Goal: Information Seeking & Learning: Learn about a topic

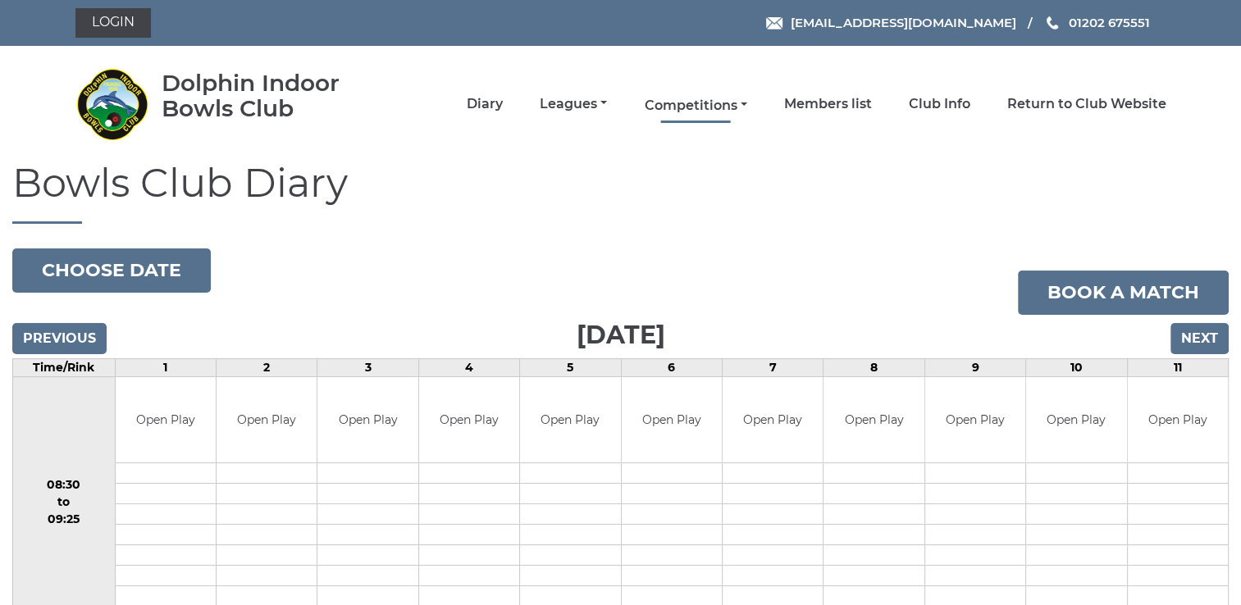
click at [736, 109] on link "Competitions" at bounding box center [695, 106] width 103 height 18
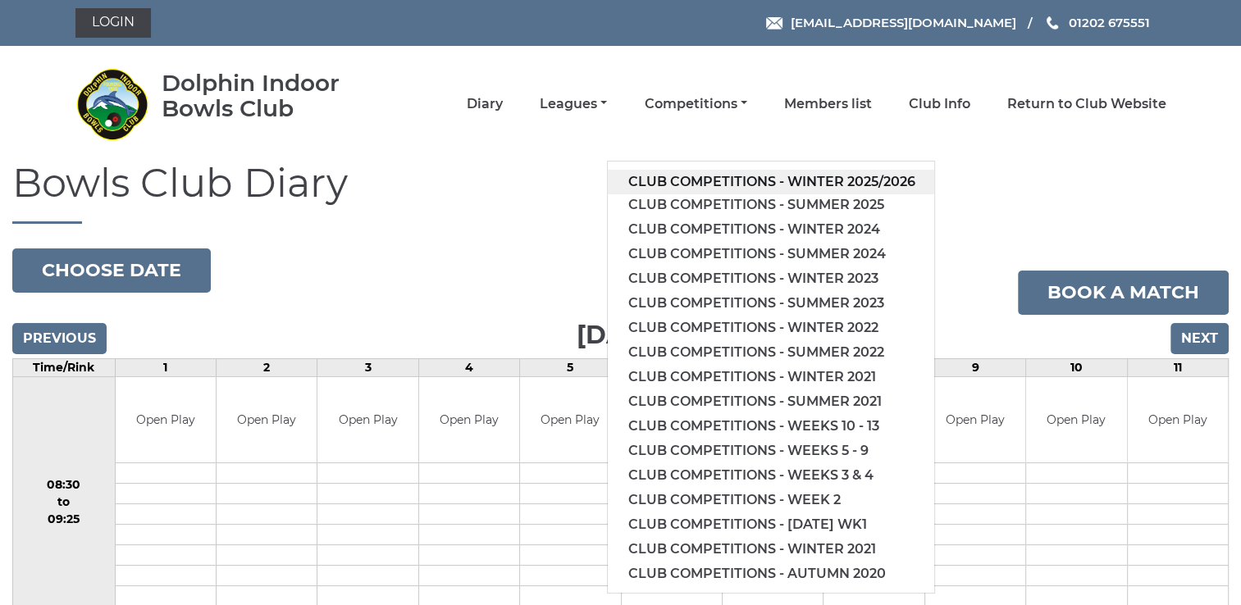
click at [731, 179] on link "Club competitions - Winter 2025/2026" at bounding box center [771, 182] width 326 height 25
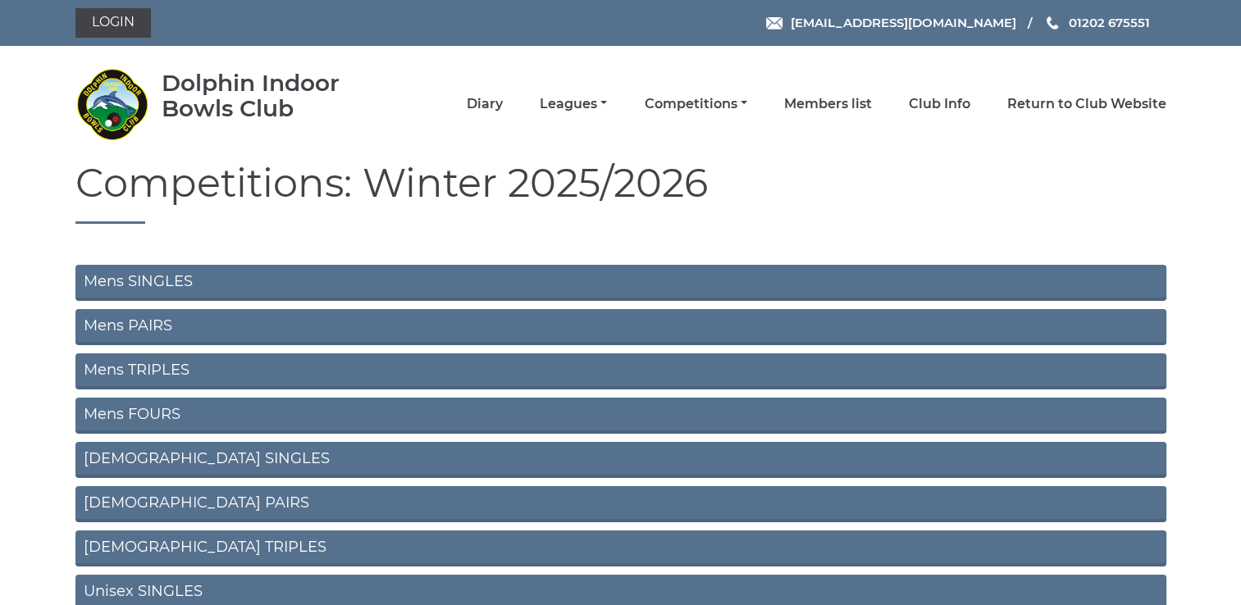
click at [141, 278] on link "Mens SINGLES" at bounding box center [620, 283] width 1091 height 36
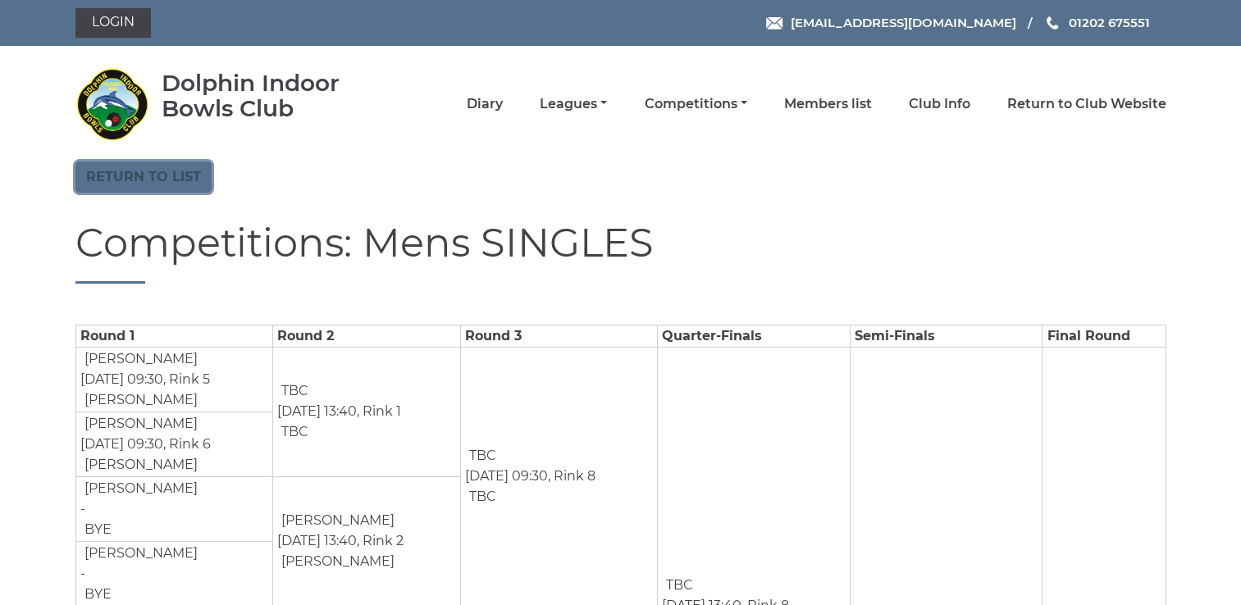
click at [144, 172] on link "Return to list" at bounding box center [143, 177] width 136 height 31
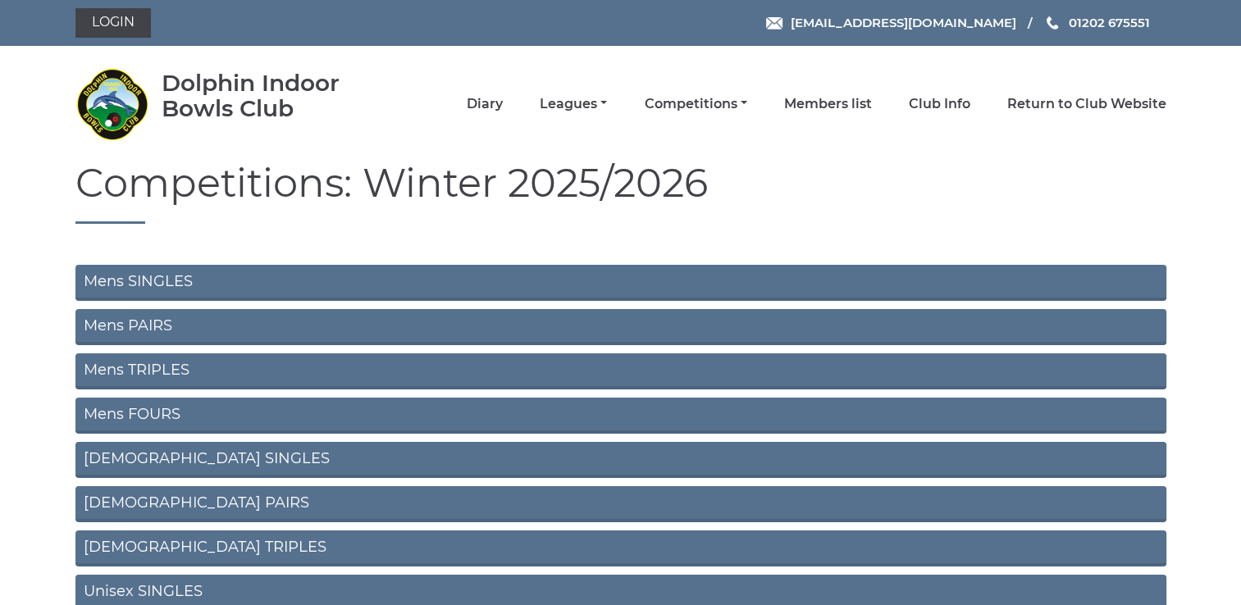
click at [144, 320] on link "Mens PAIRS" at bounding box center [620, 327] width 1091 height 36
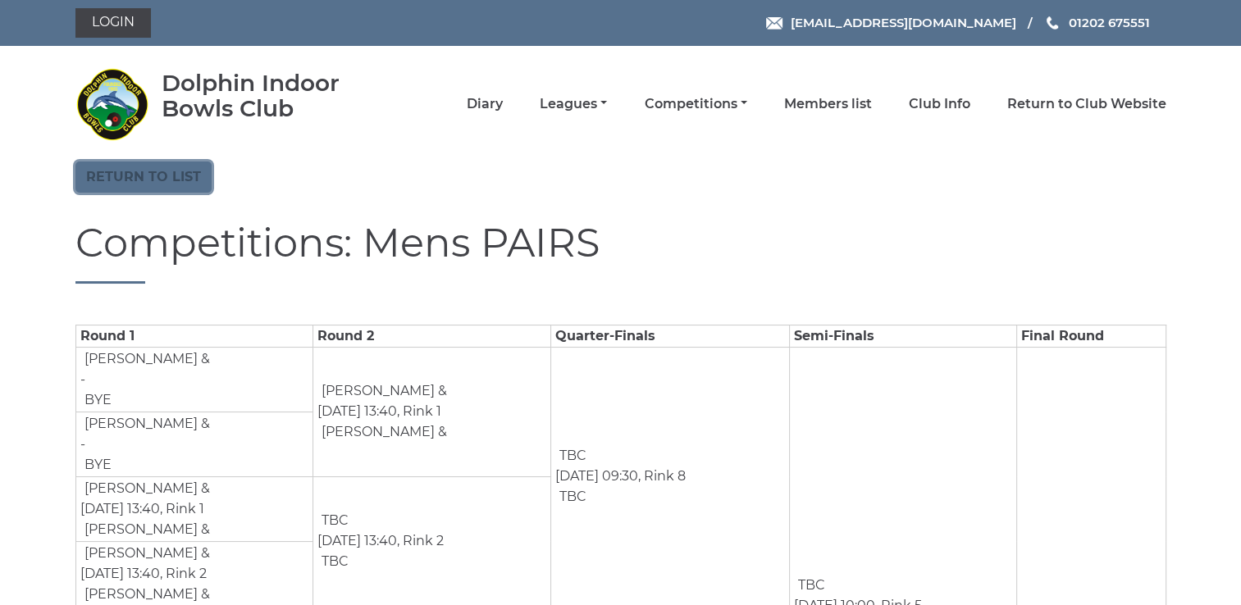
click at [144, 179] on link "Return to list" at bounding box center [143, 177] width 136 height 31
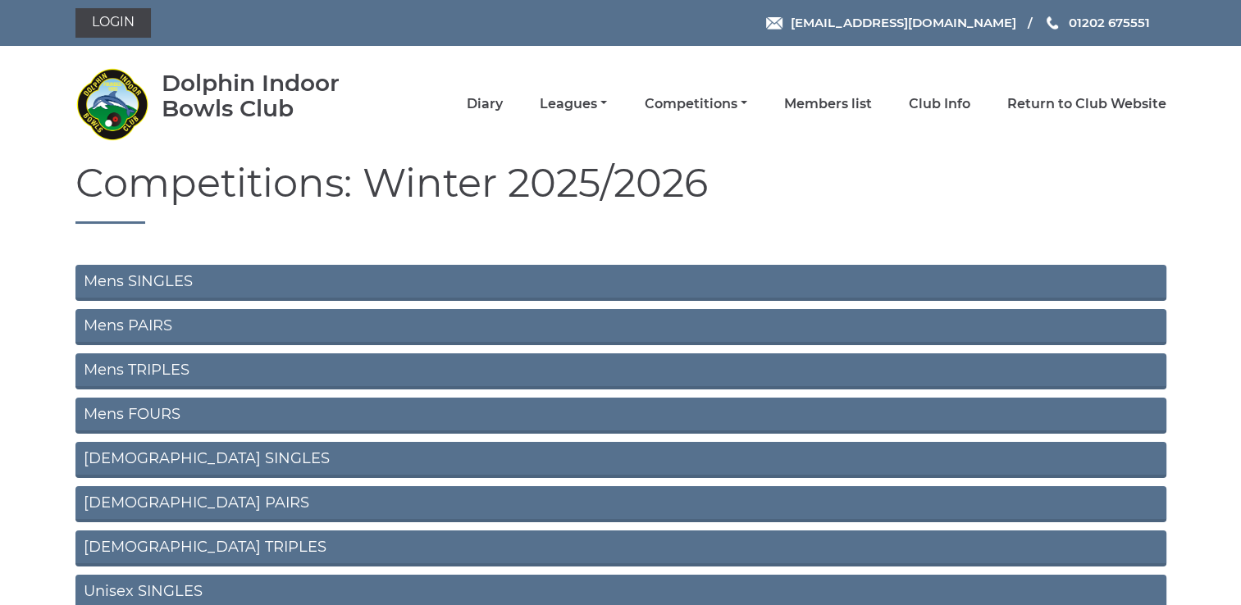
click at [113, 365] on link "Mens TRIPLES" at bounding box center [620, 371] width 1091 height 36
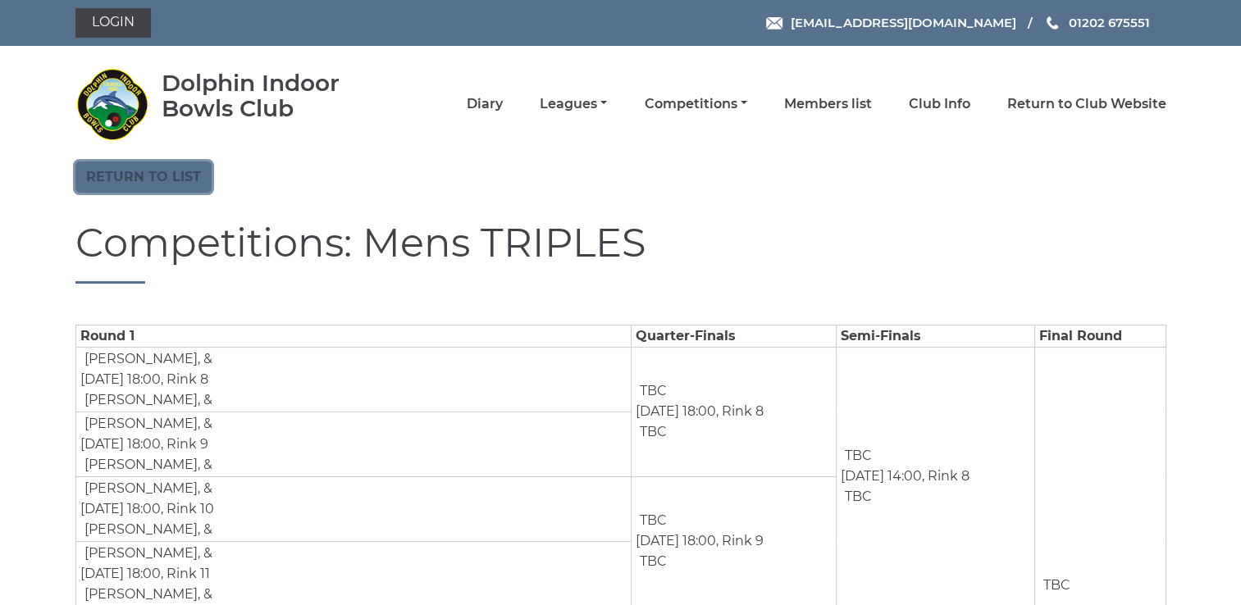
click at [150, 173] on link "Return to list" at bounding box center [143, 177] width 136 height 31
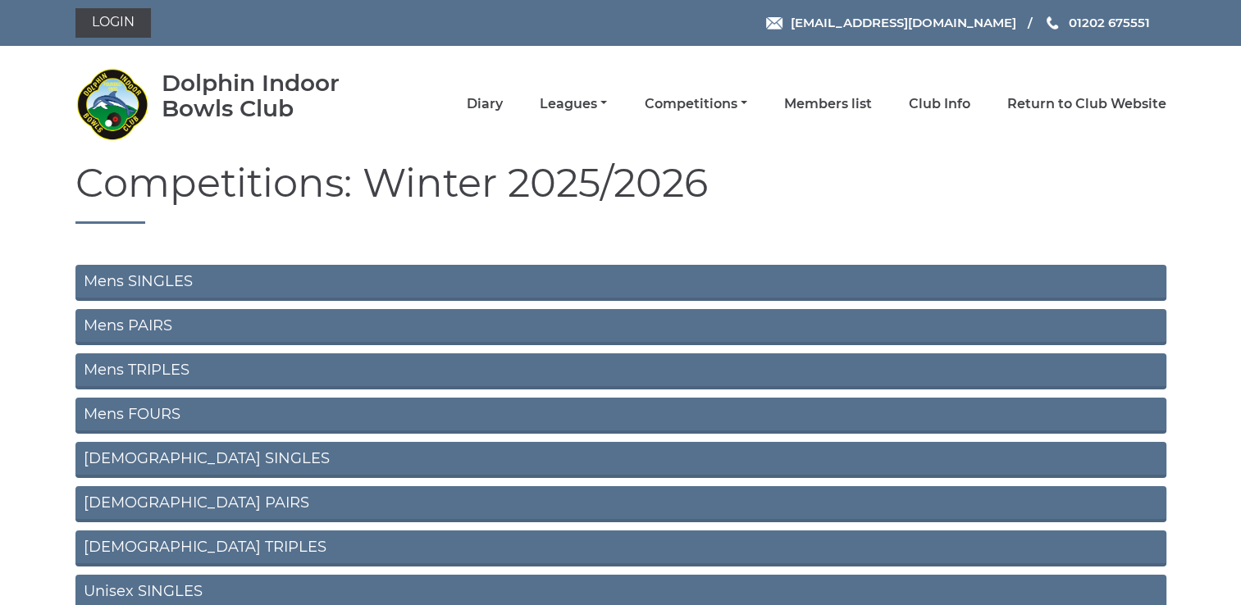
click at [115, 412] on link "Mens FOURS" at bounding box center [620, 416] width 1091 height 36
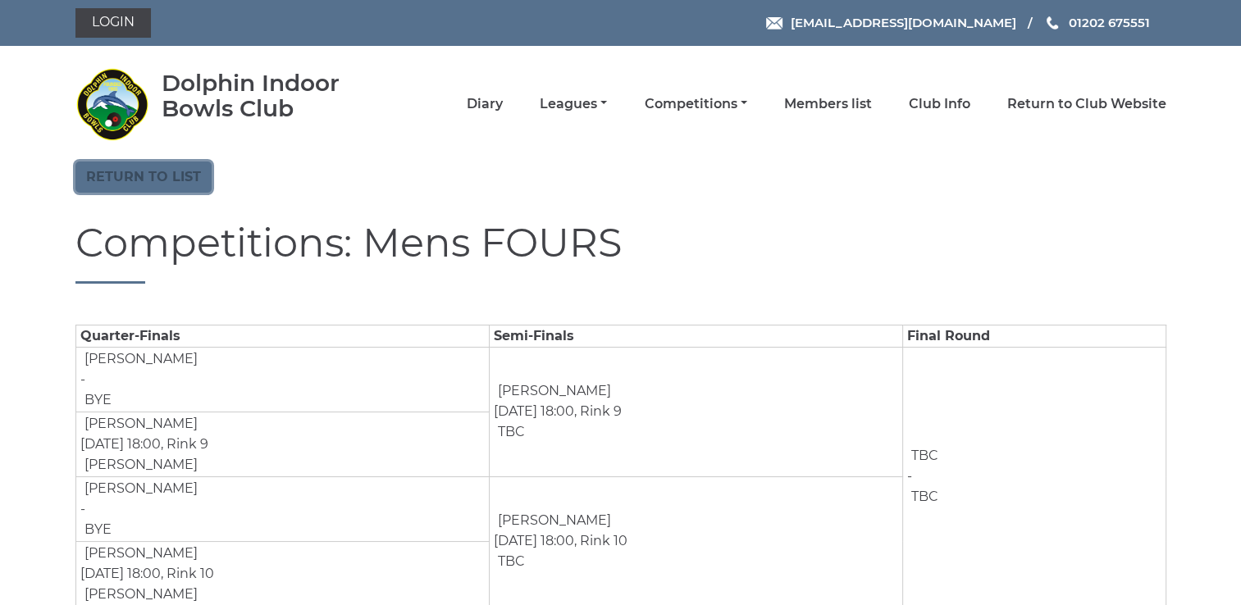
click at [149, 177] on link "Return to list" at bounding box center [143, 177] width 136 height 31
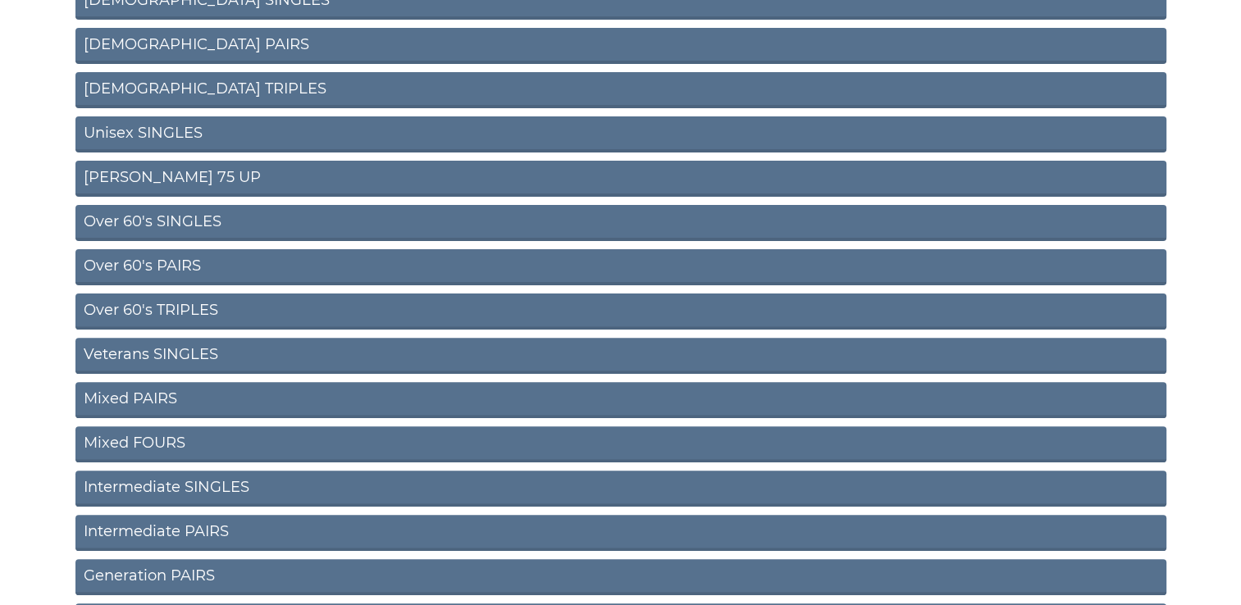
scroll to position [459, 0]
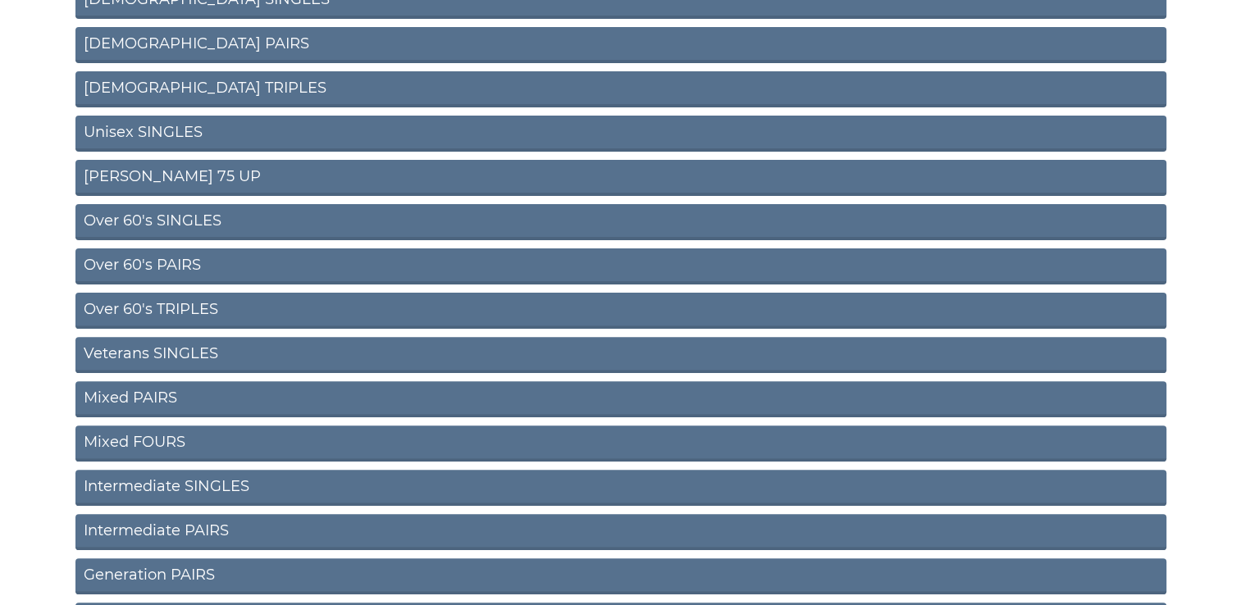
click at [168, 217] on link "Over 60's SINGLES" at bounding box center [620, 222] width 1091 height 36
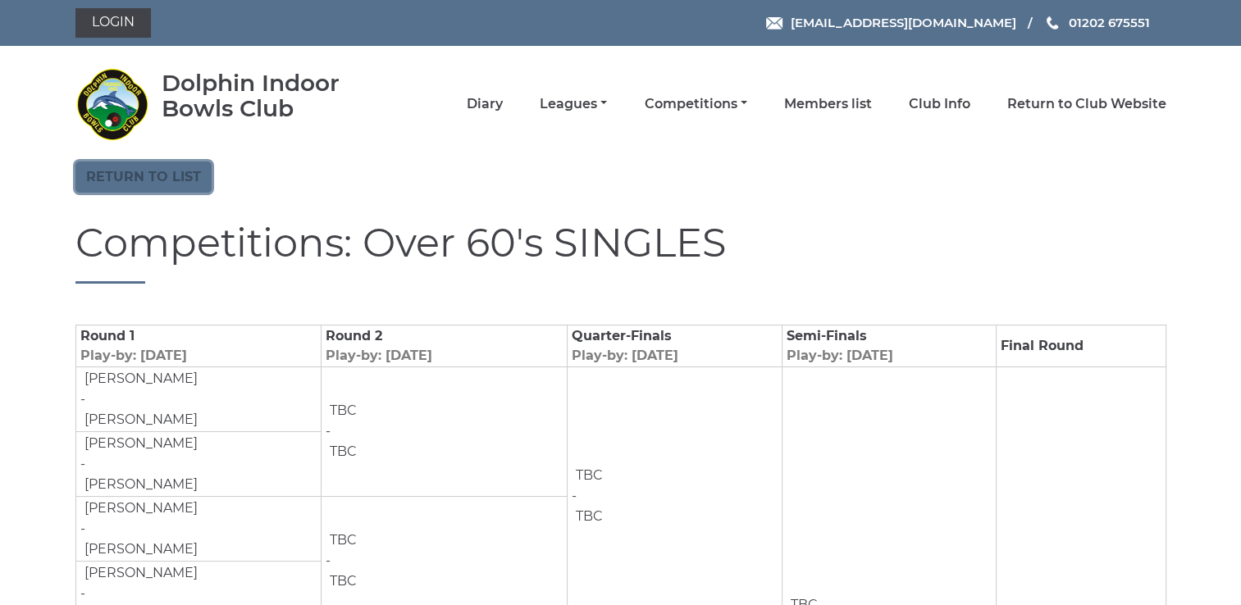
click at [142, 171] on link "Return to list" at bounding box center [143, 177] width 136 height 31
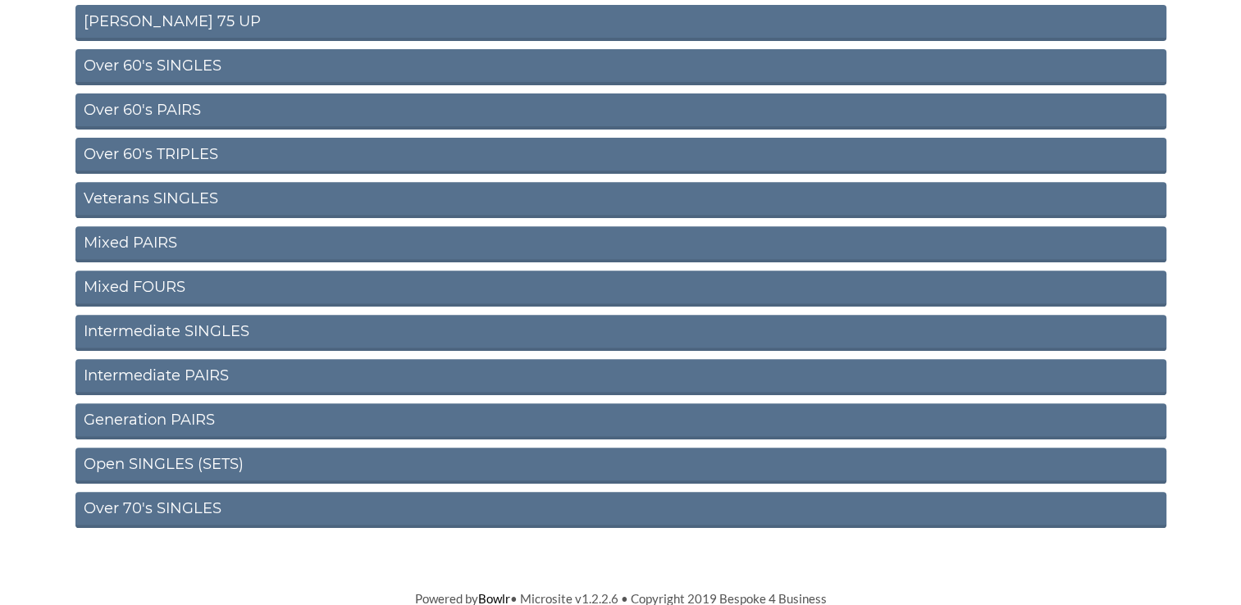
scroll to position [617, 0]
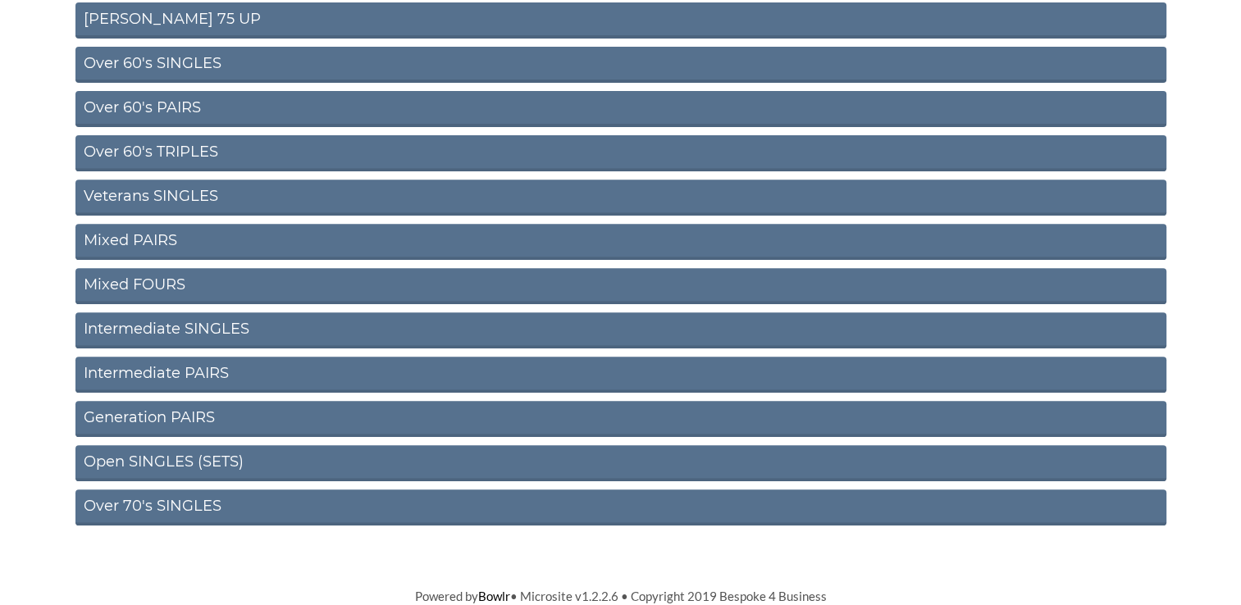
click at [136, 412] on link "Generation PAIRS" at bounding box center [620, 419] width 1091 height 36
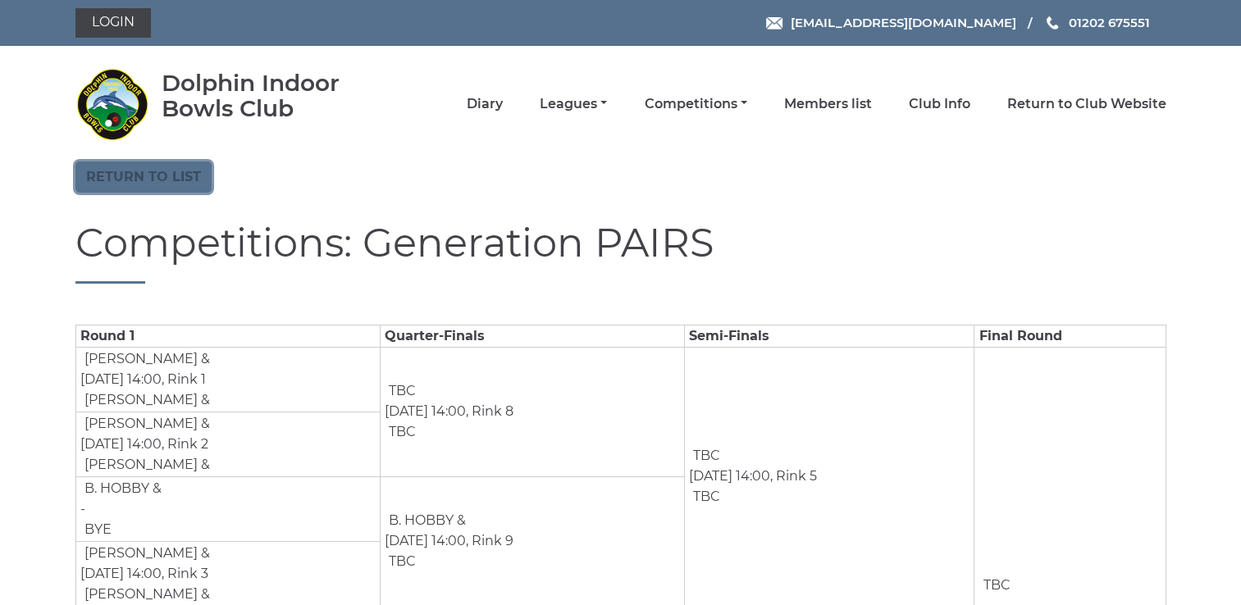
click at [145, 177] on link "Return to list" at bounding box center [143, 177] width 136 height 31
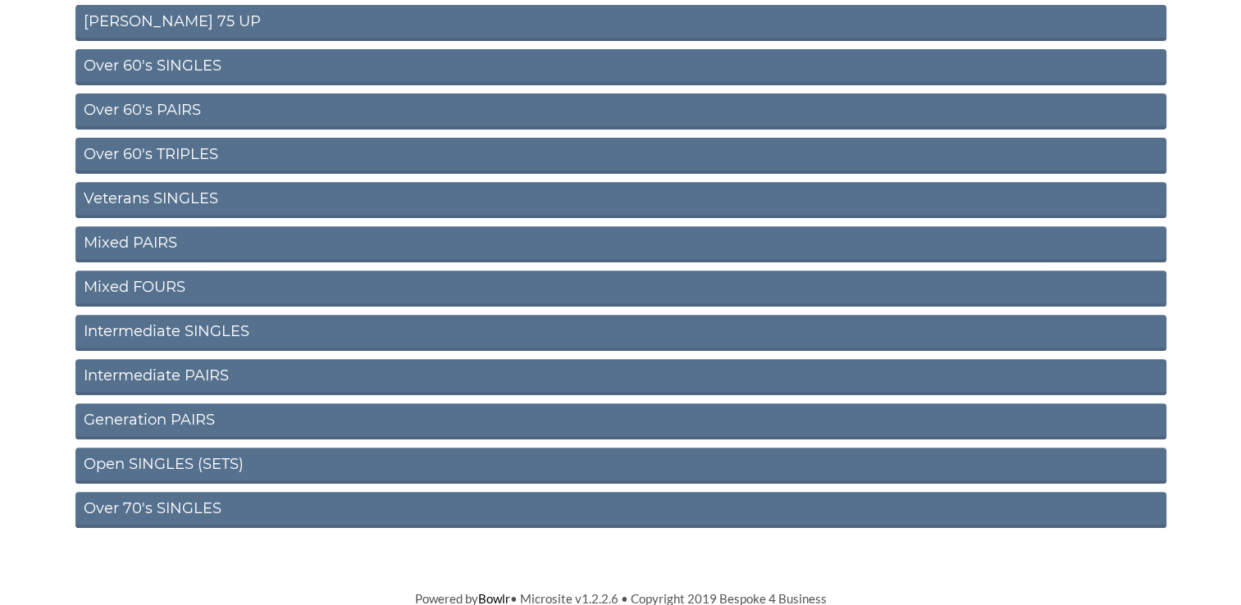
scroll to position [617, 0]
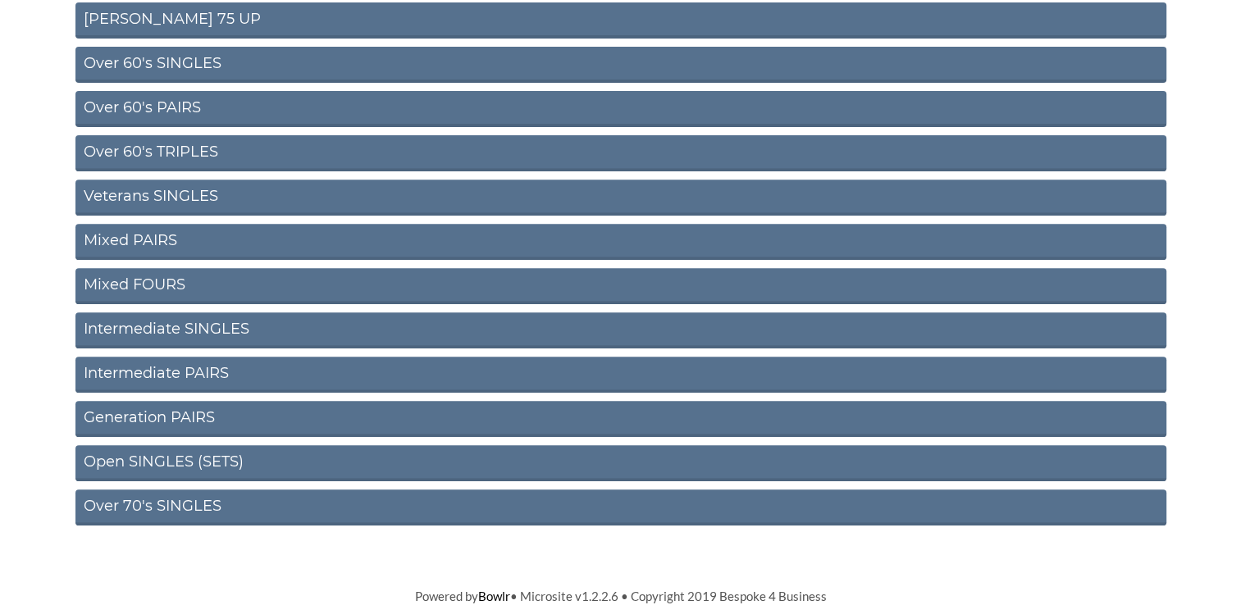
click at [111, 281] on link "Mixed FOURS" at bounding box center [620, 286] width 1091 height 36
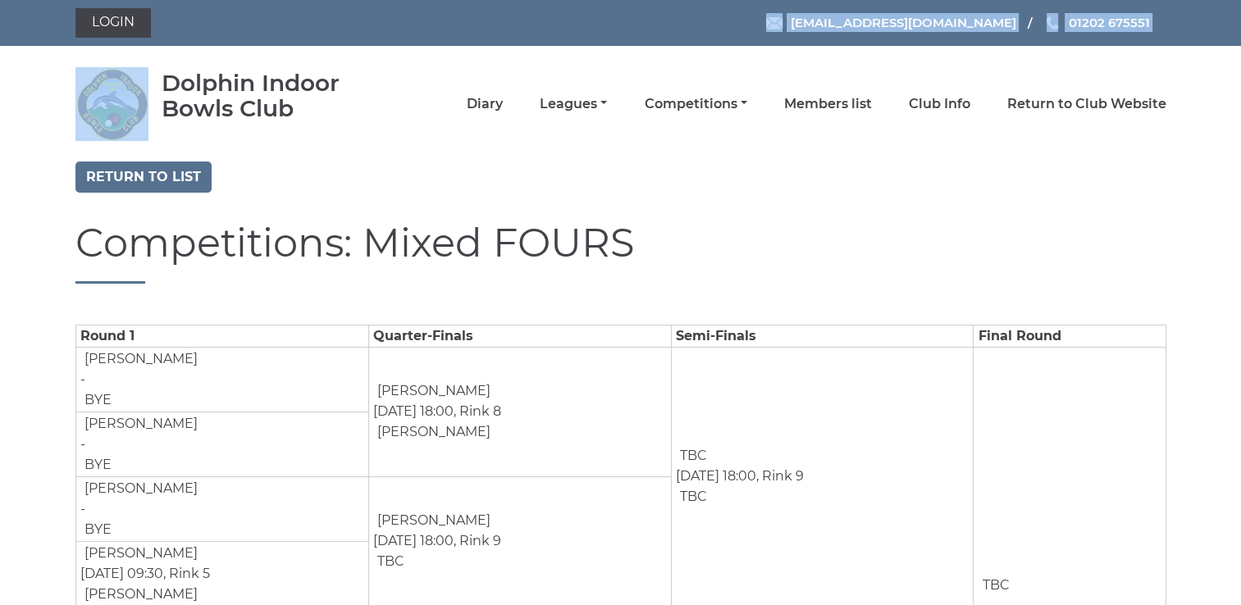
drag, startPoint x: 20, startPoint y: 43, endPoint x: 131, endPoint y: 103, distance: 126.6
click at [131, 103] on header "Login [EMAIL_ADDRESS][DOMAIN_NAME] 01202 675551 Diary" at bounding box center [620, 81] width 1241 height 162
drag, startPoint x: 131, startPoint y: 103, endPoint x: 129, endPoint y: 173, distance: 69.7
click at [129, 173] on link "Return to list" at bounding box center [143, 177] width 136 height 31
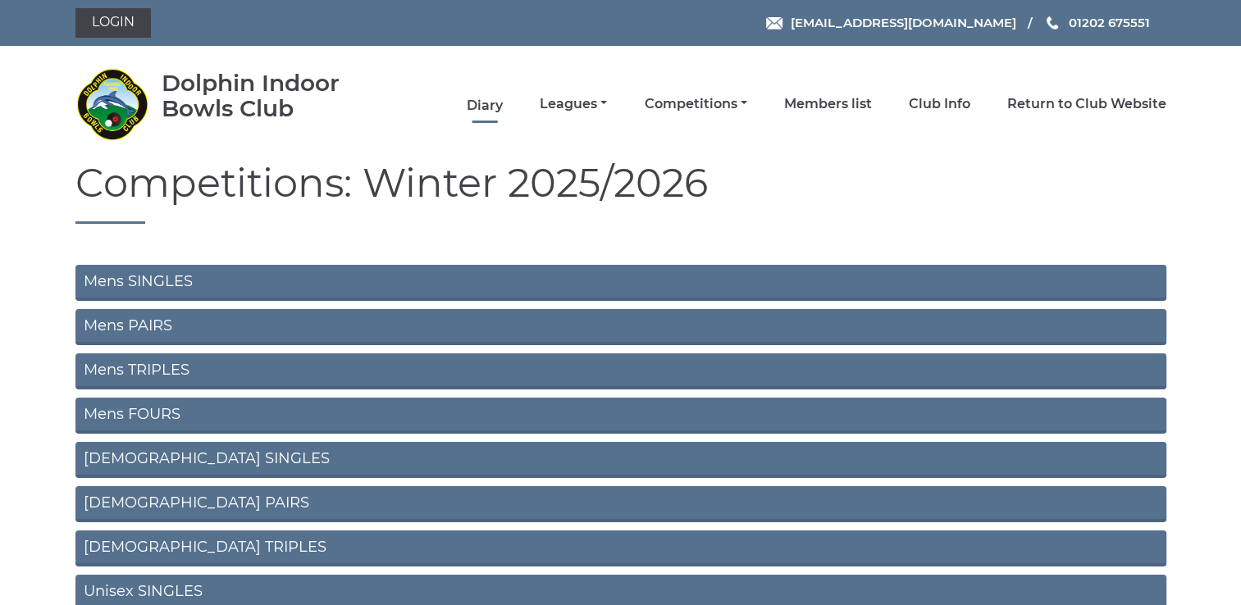
click at [479, 106] on link "Diary" at bounding box center [485, 106] width 36 height 18
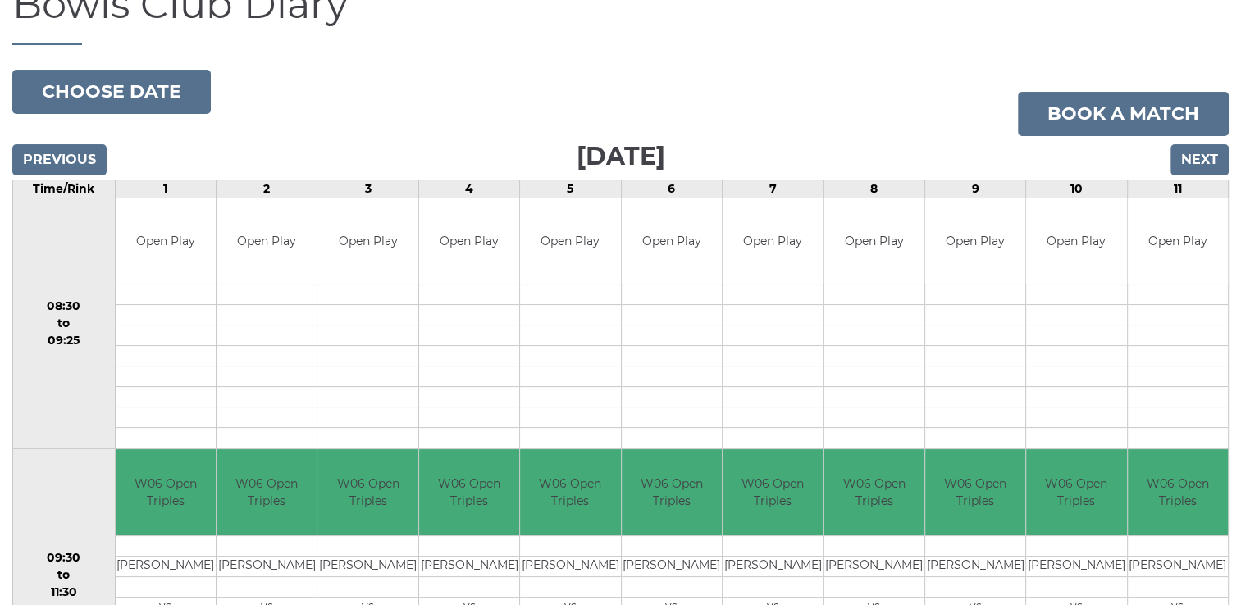
scroll to position [161, 0]
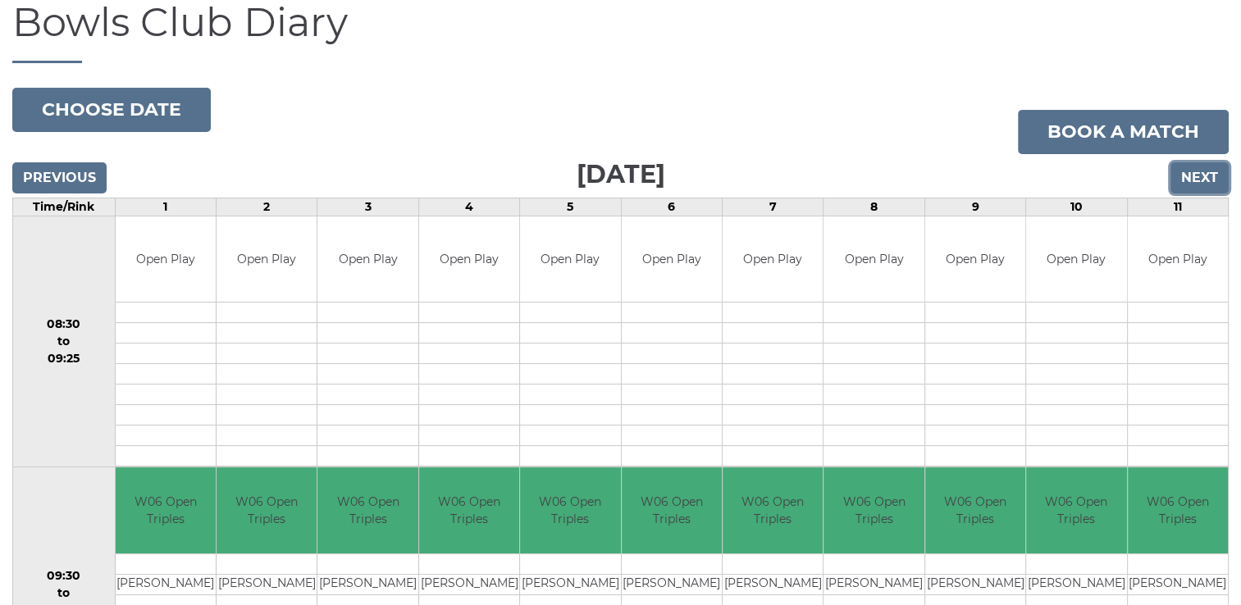
click at [1201, 178] on input "Next" at bounding box center [1199, 177] width 58 height 31
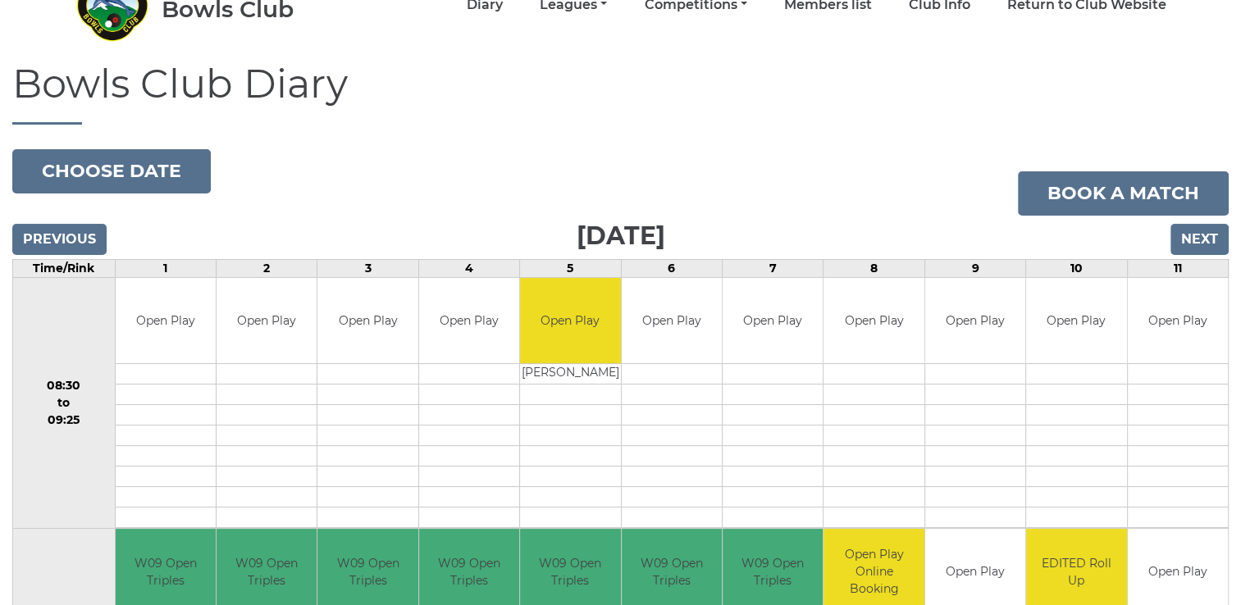
scroll to position [95, 0]
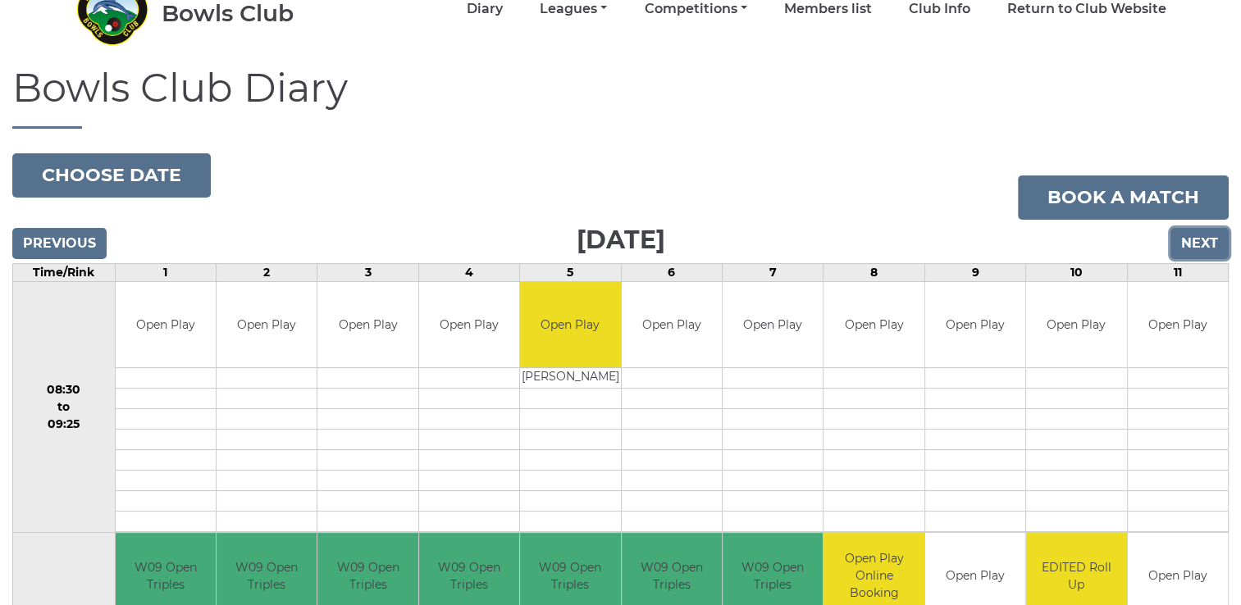
click at [1194, 243] on input "Next" at bounding box center [1199, 243] width 58 height 31
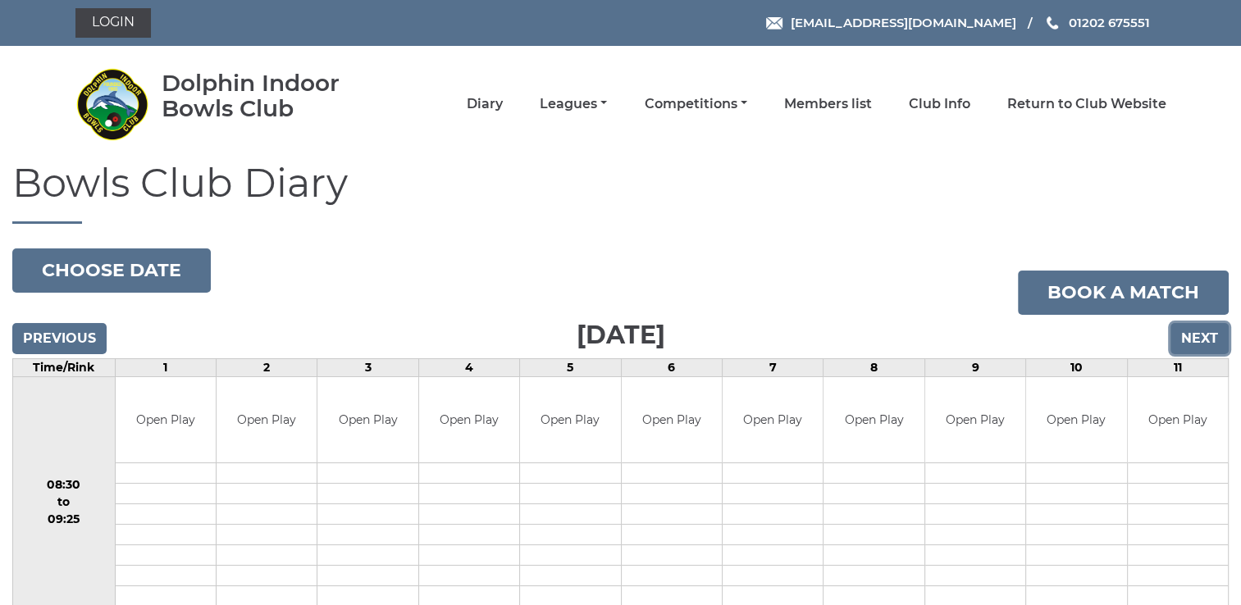
click at [1201, 339] on input "Next" at bounding box center [1199, 338] width 58 height 31
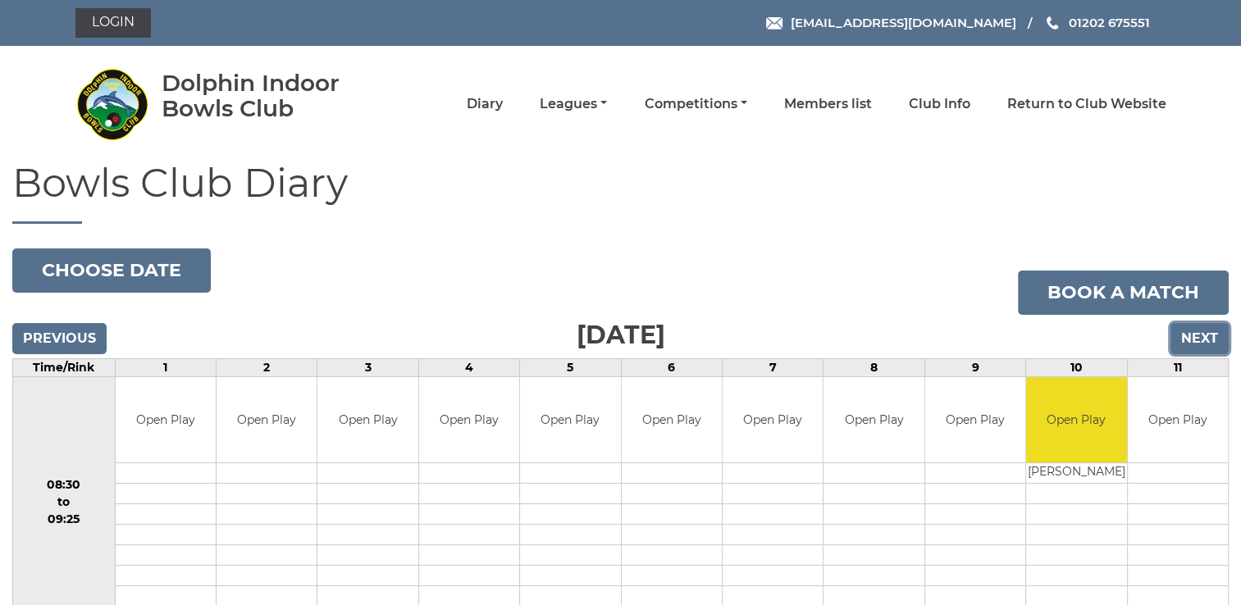
click at [1201, 339] on input "Next" at bounding box center [1199, 338] width 58 height 31
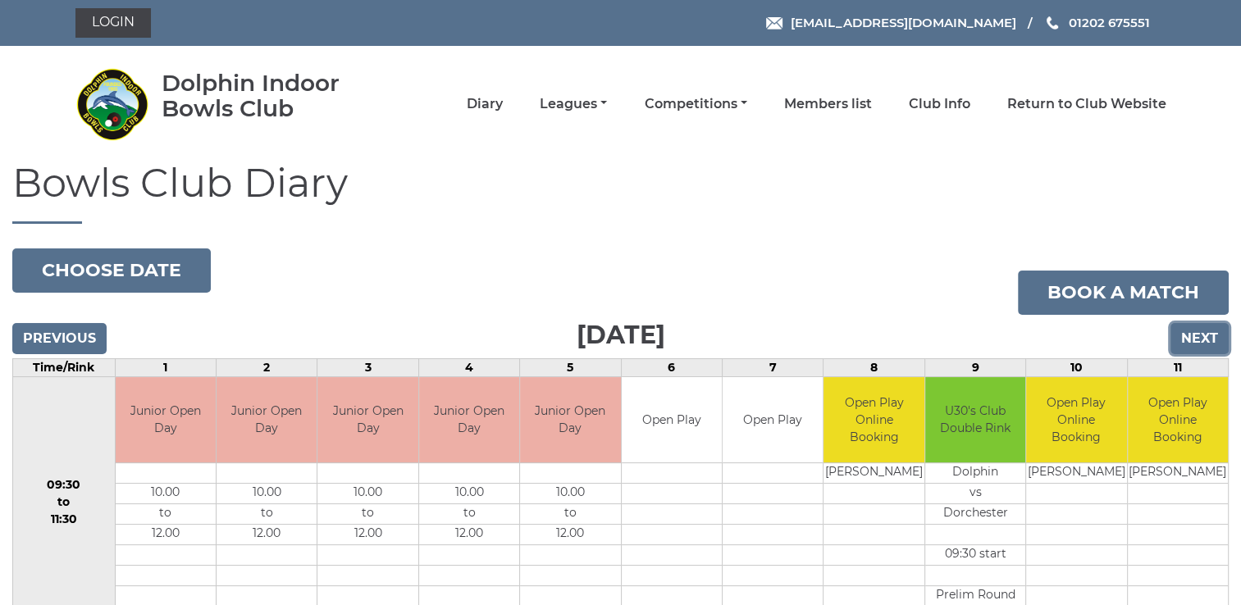
click at [1201, 339] on input "Next" at bounding box center [1199, 338] width 58 height 31
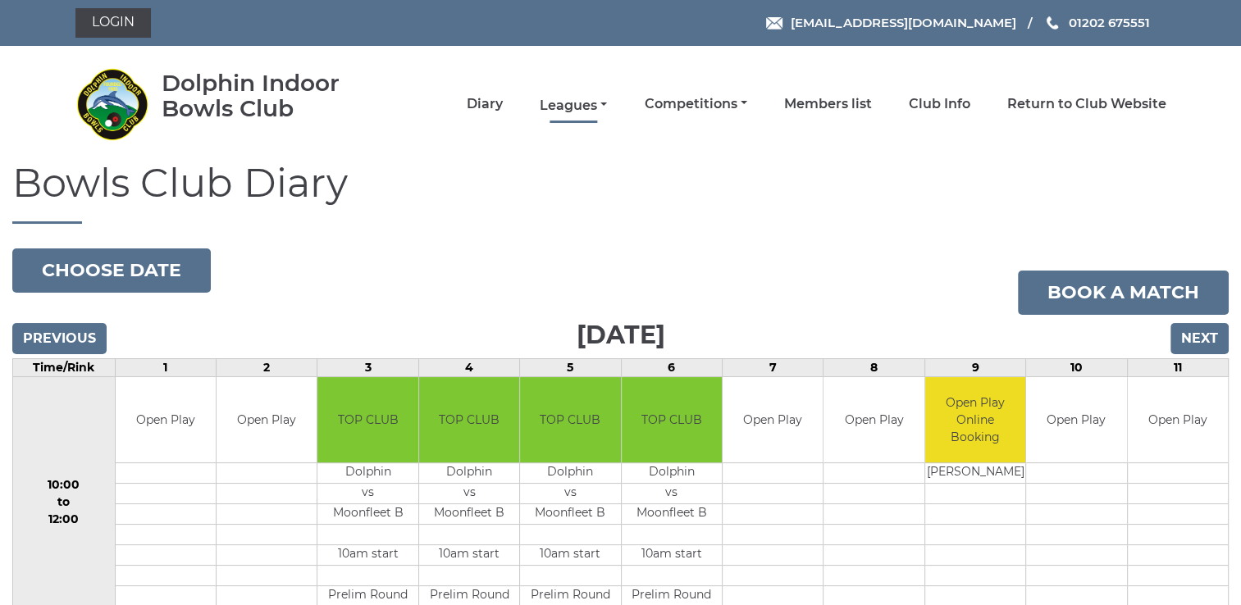
click at [571, 107] on link "Leagues" at bounding box center [573, 106] width 67 height 18
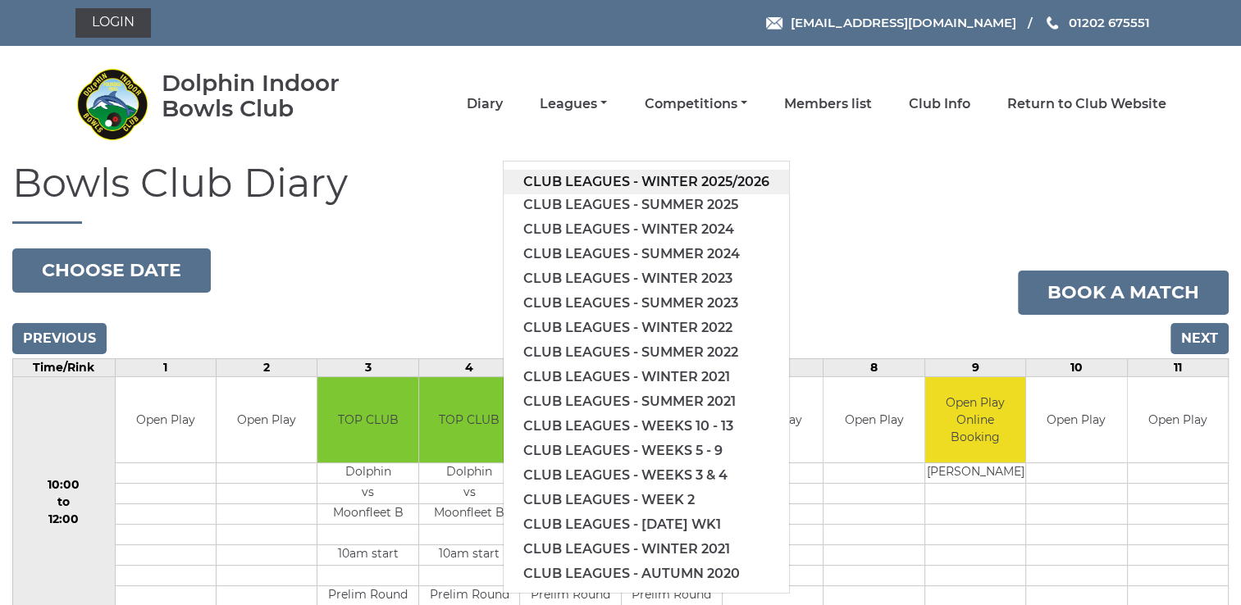
click at [590, 174] on link "Club leagues - Winter 2025/2026" at bounding box center [646, 182] width 285 height 25
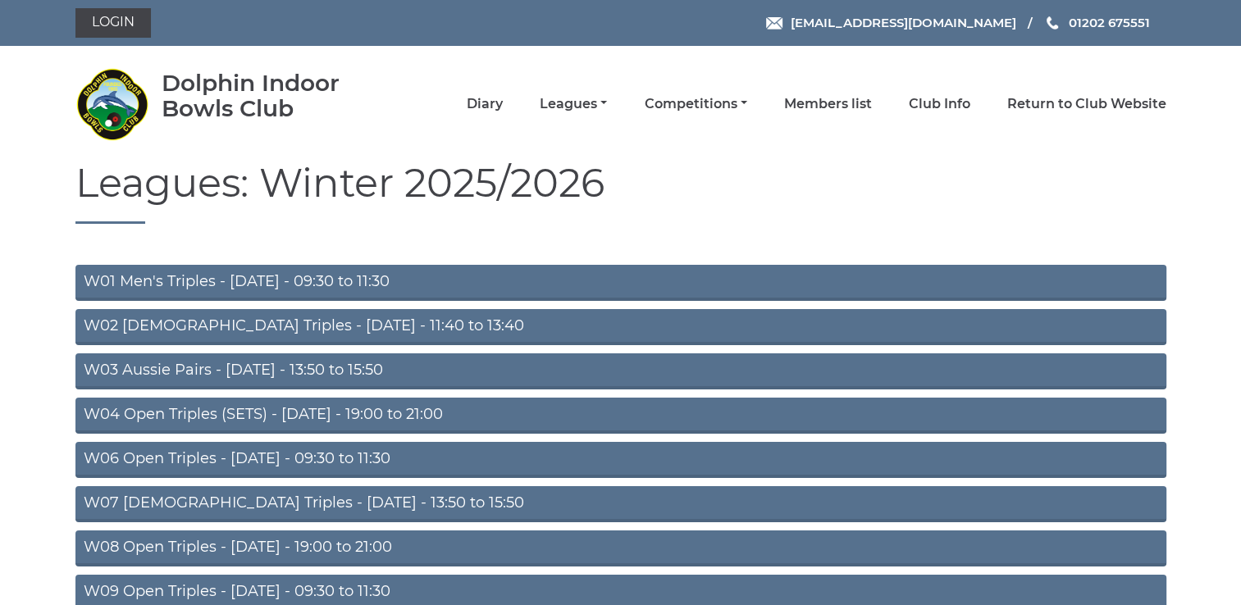
click at [195, 370] on link "W03 Aussie Pairs - Monday - 13:50 to 15:50" at bounding box center [620, 371] width 1091 height 36
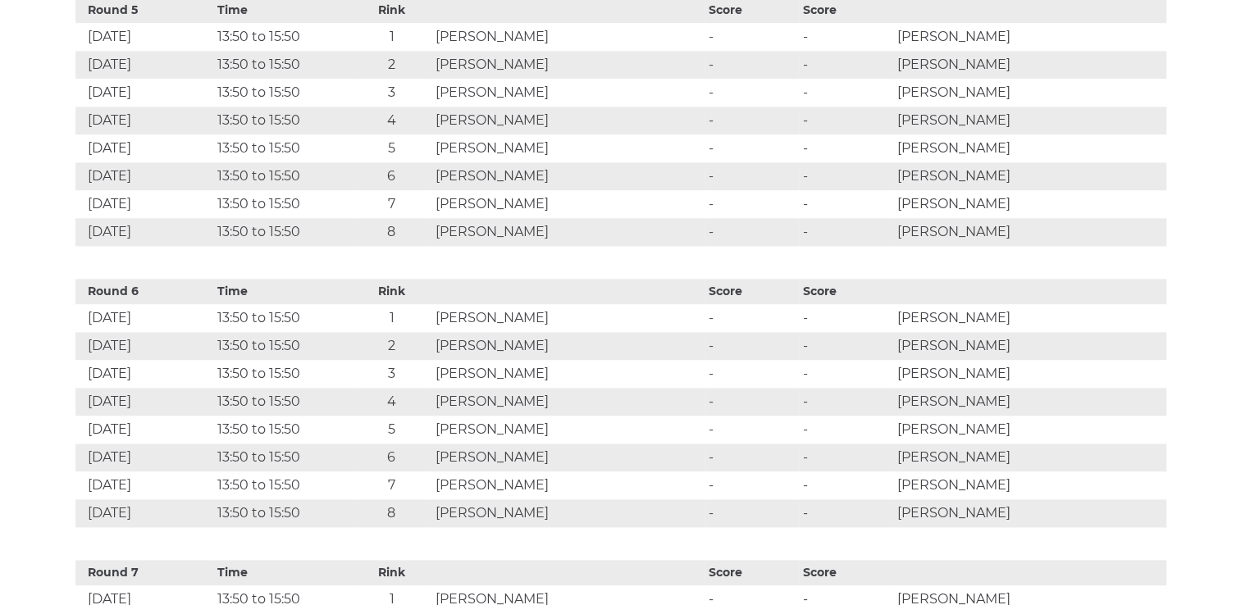
scroll to position [2263, 0]
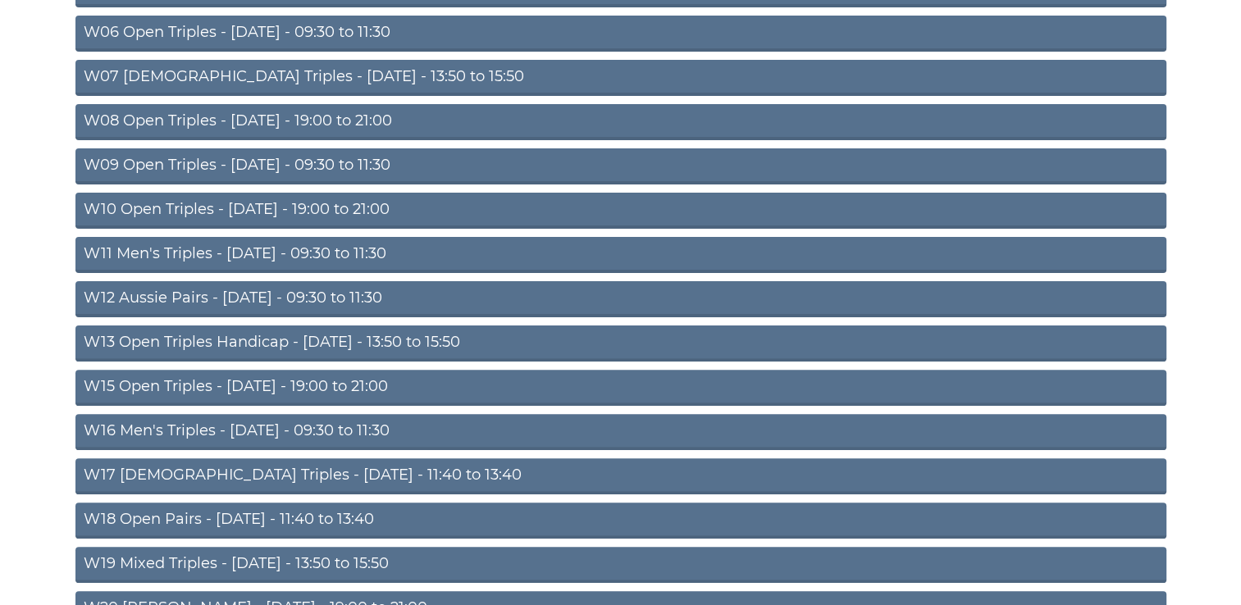
scroll to position [459, 0]
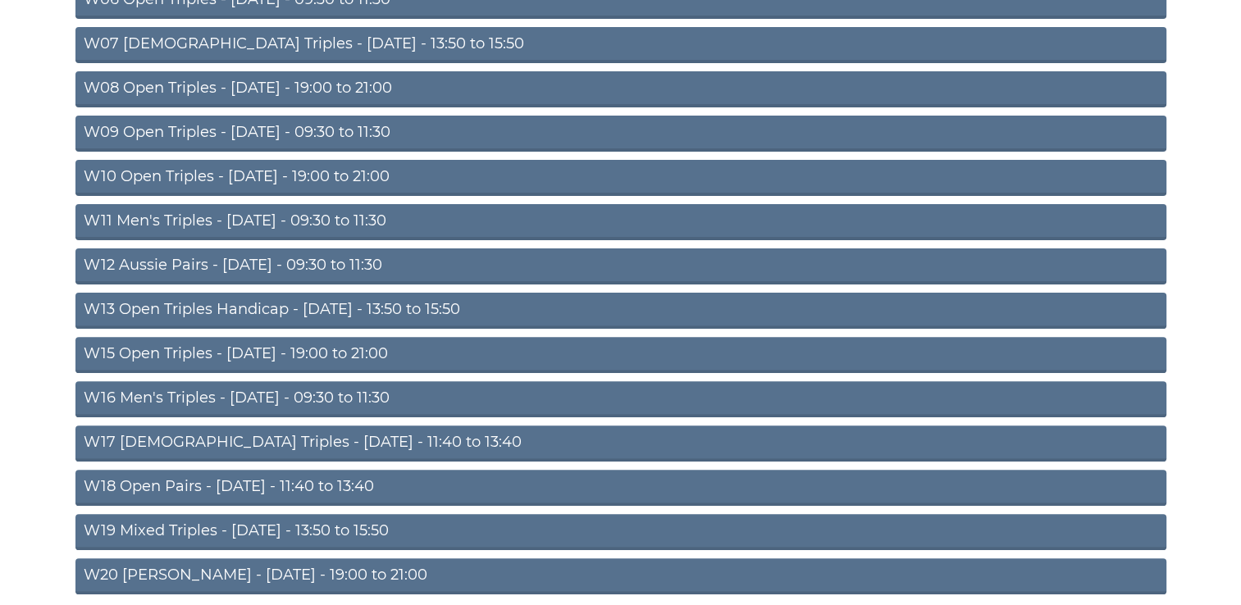
click at [194, 307] on link "W13 Open Triples Handicap - Thursday - 13:50 to 15:50" at bounding box center [620, 311] width 1091 height 36
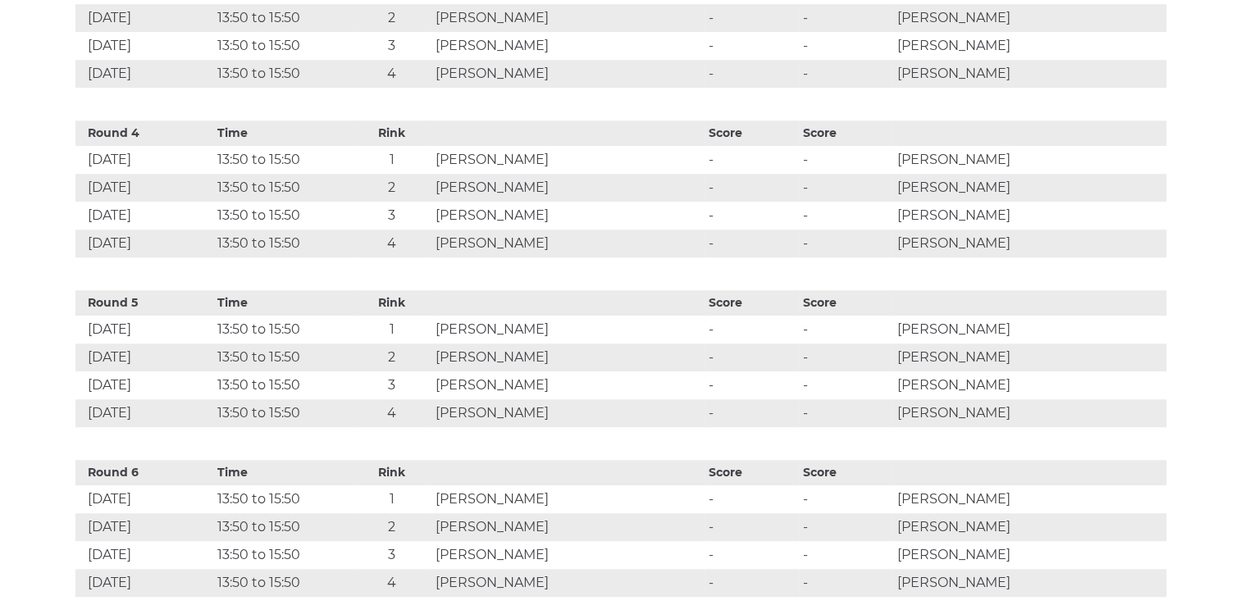
scroll to position [1214, 0]
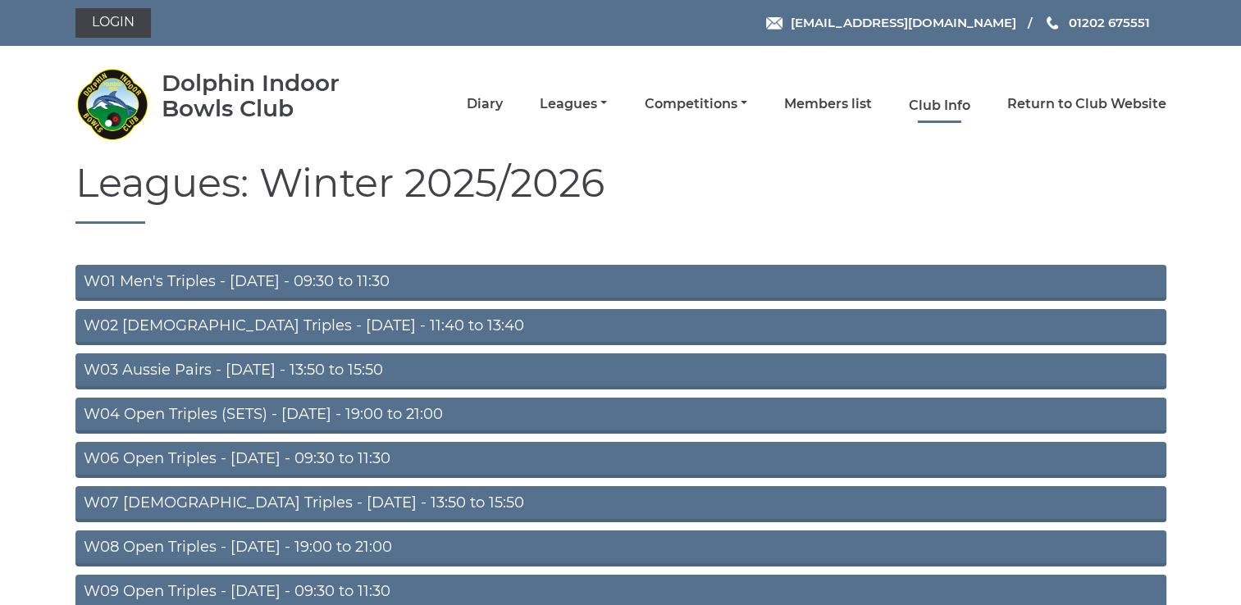
click at [961, 101] on link "Club Info" at bounding box center [940, 106] width 62 height 18
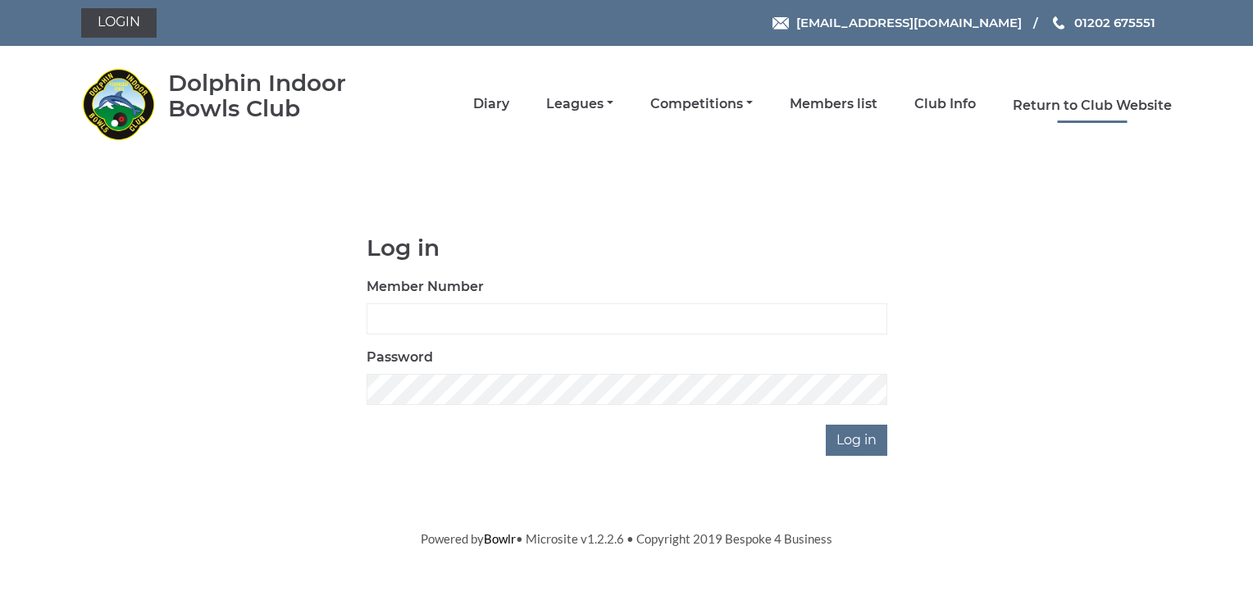
click at [1034, 102] on link "Return to Club Website" at bounding box center [1092, 106] width 159 height 18
click at [490, 108] on link "Diary" at bounding box center [491, 106] width 36 height 18
